Goal: Navigation & Orientation: Understand site structure

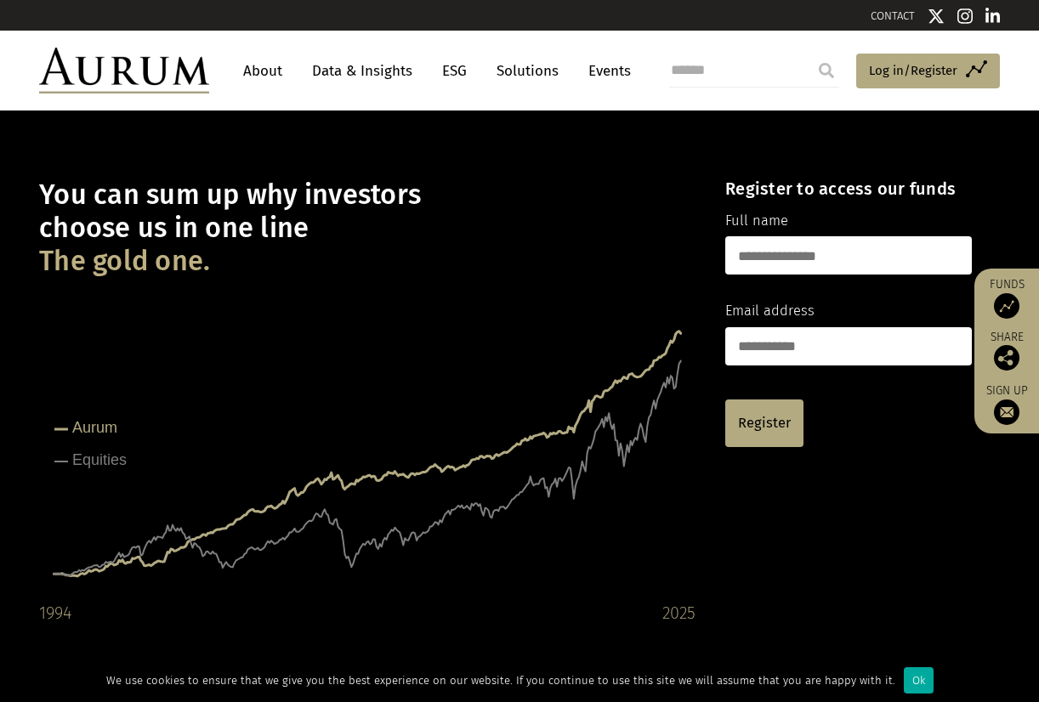
click at [266, 69] on link "About" at bounding box center [263, 70] width 56 height 31
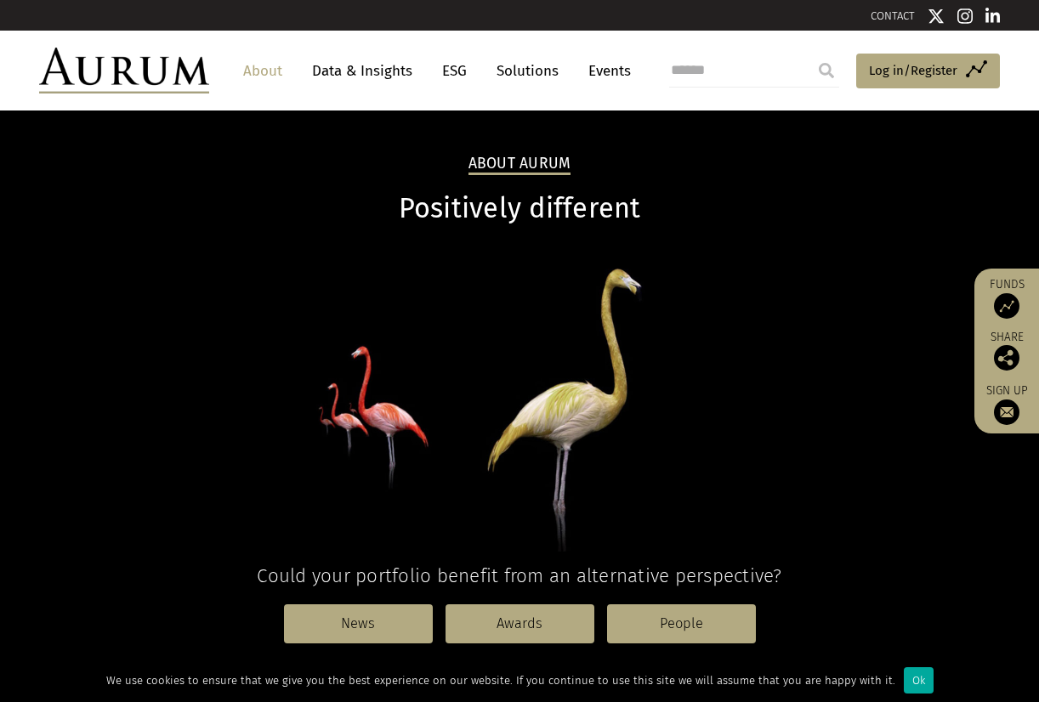
click at [539, 62] on link "Solutions" at bounding box center [527, 70] width 79 height 31
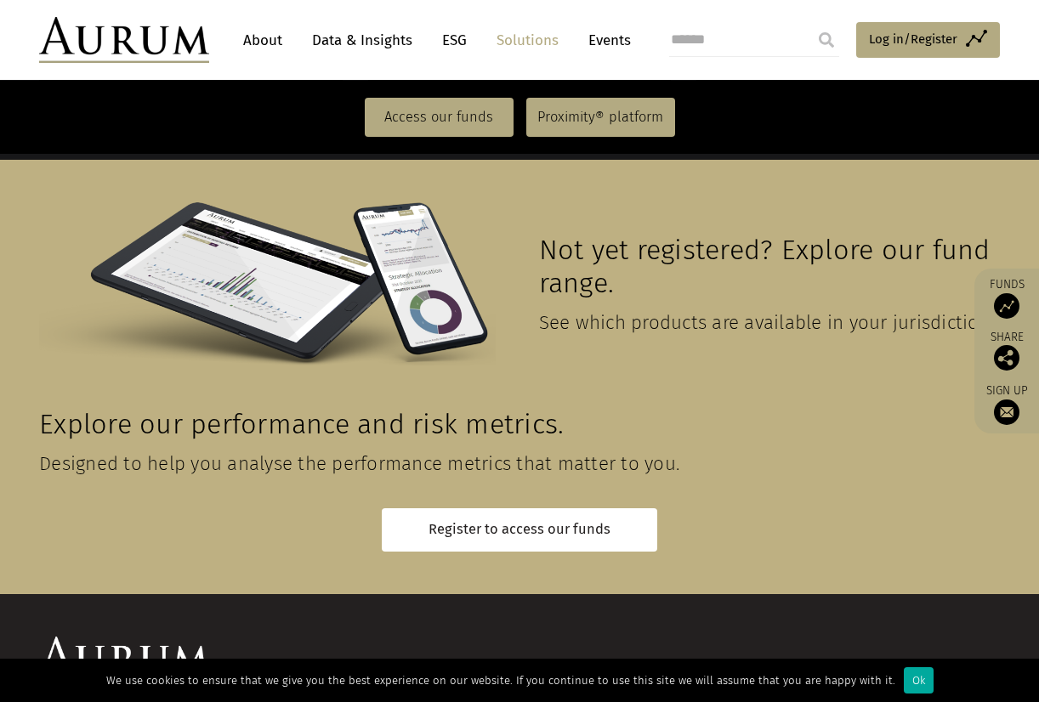
scroll to position [3803, 0]
